Goal: Task Accomplishment & Management: Manage account settings

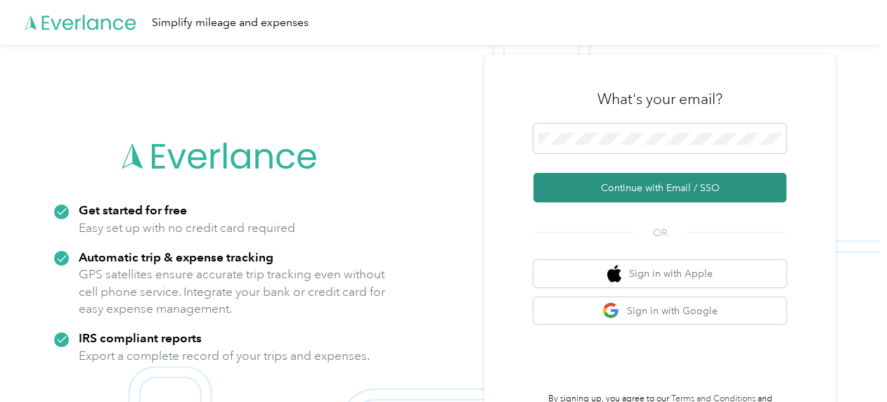
click at [662, 194] on button "Continue with Email / SSO" at bounding box center [659, 188] width 253 height 30
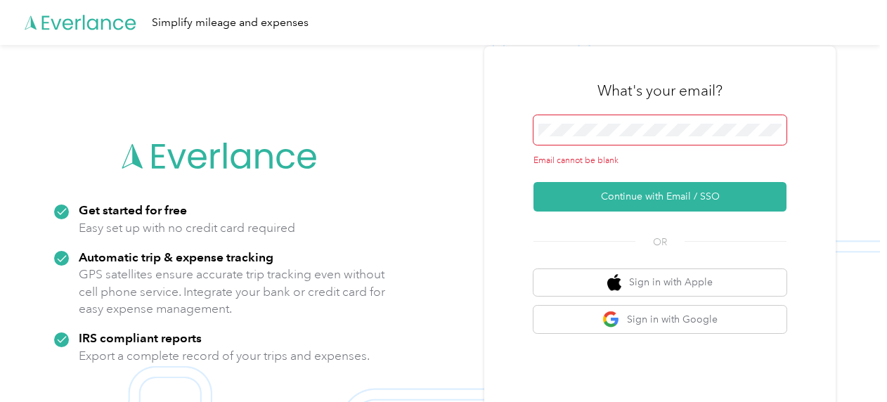
click at [594, 119] on span at bounding box center [659, 130] width 253 height 30
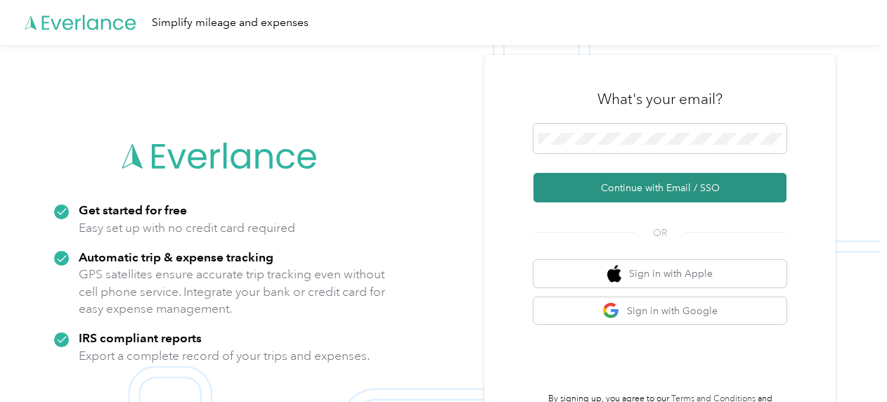
click at [621, 188] on button "Continue with Email / SSO" at bounding box center [659, 188] width 253 height 30
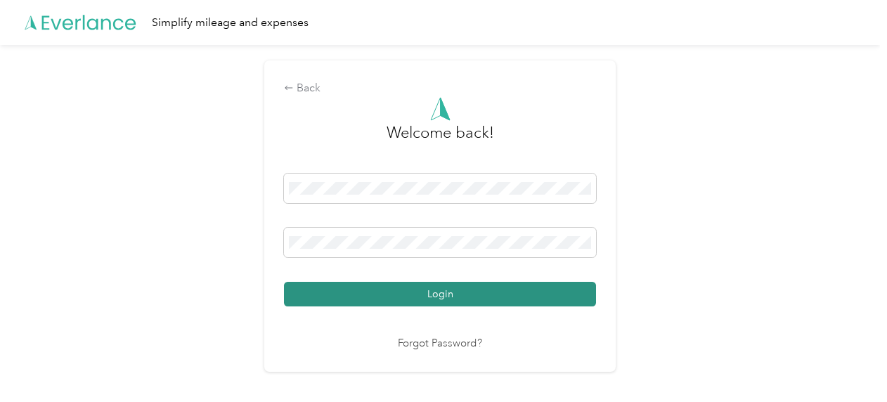
click at [381, 292] on button "Login" at bounding box center [440, 294] width 312 height 25
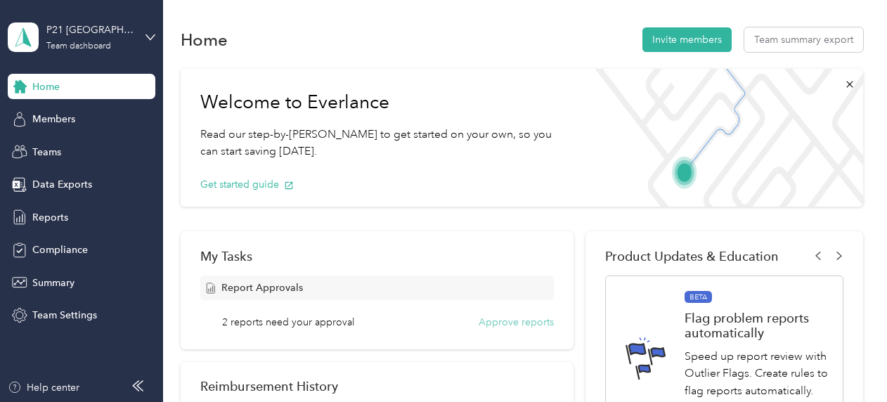
click at [484, 323] on button "Approve reports" at bounding box center [515, 322] width 75 height 15
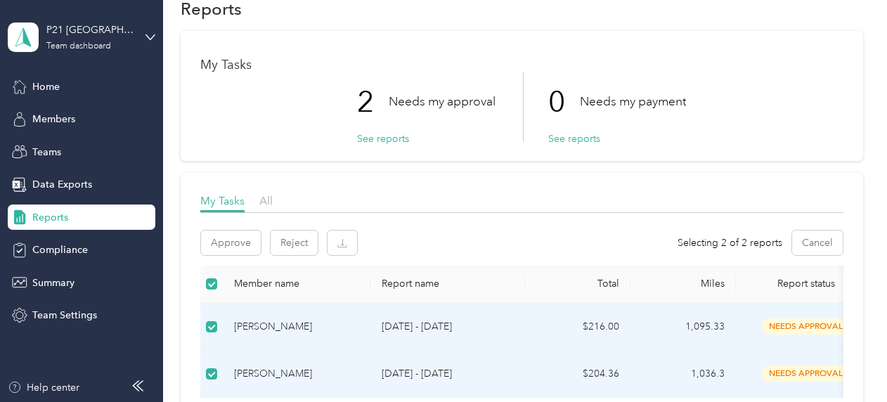
scroll to position [46, 0]
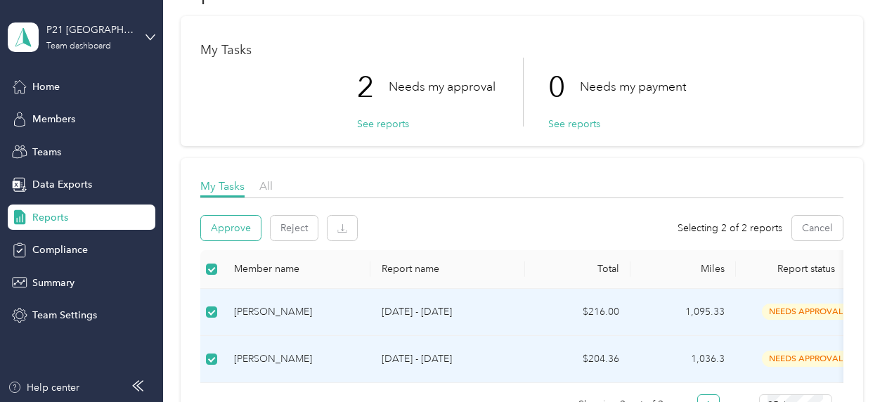
click at [242, 230] on button "Approve" at bounding box center [231, 228] width 60 height 25
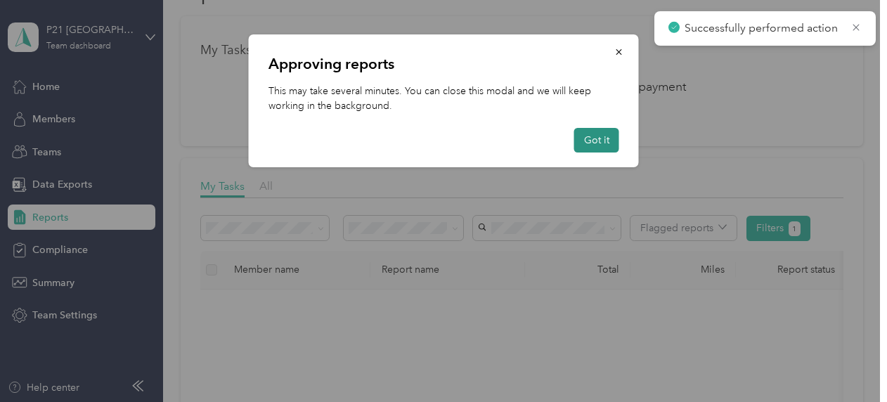
click at [606, 140] on button "Got it" at bounding box center [596, 140] width 45 height 25
